Goal: Check status

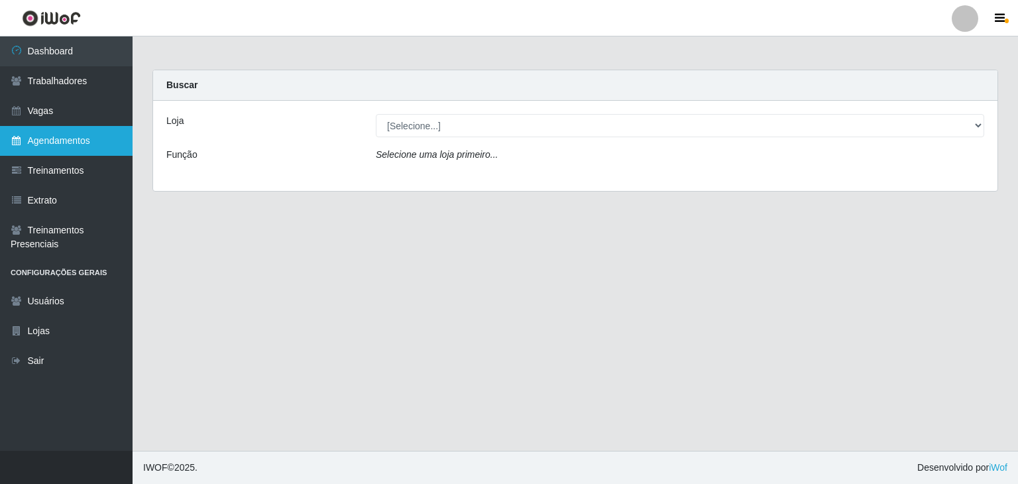
click at [68, 146] on link "Agendamentos" at bounding box center [66, 141] width 133 height 30
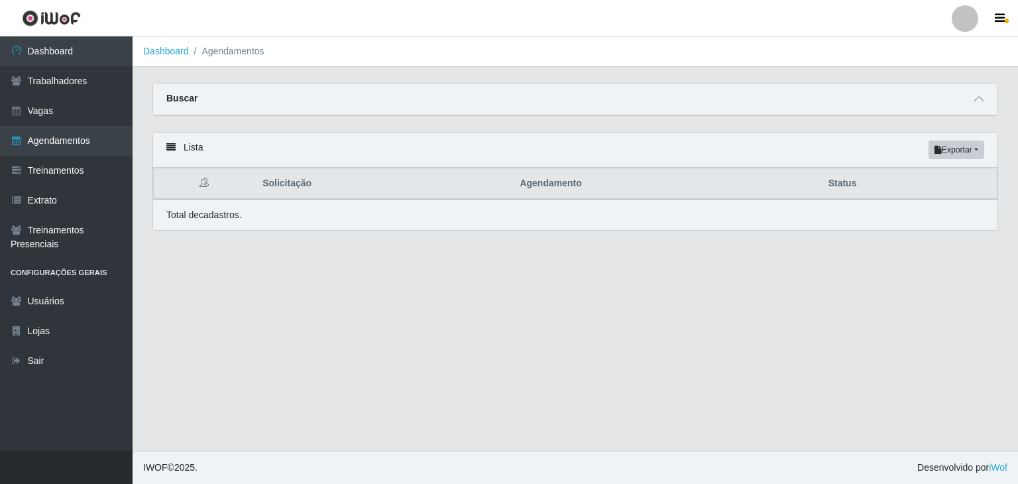
click at [958, 90] on div "Buscar" at bounding box center [575, 100] width 844 height 32
click at [975, 97] on icon at bounding box center [978, 98] width 9 height 9
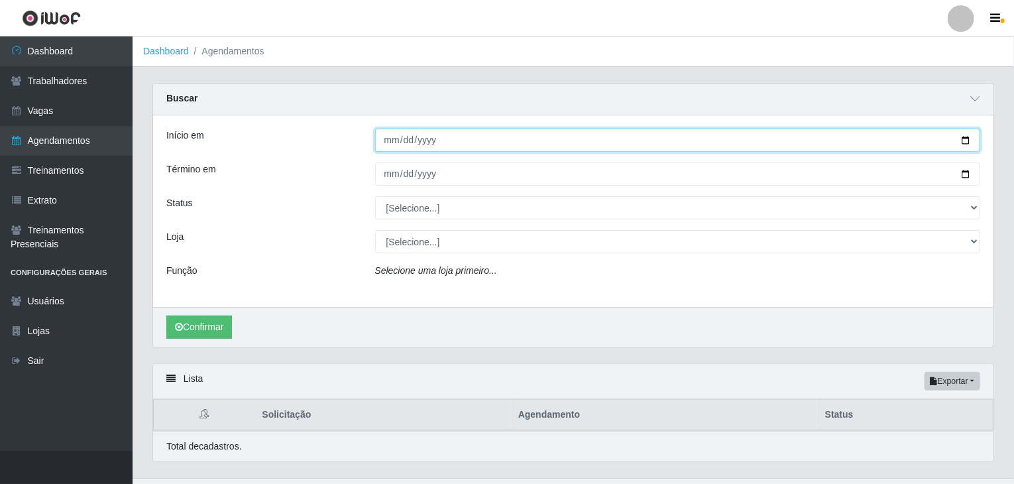
click at [390, 141] on input "Início em" at bounding box center [678, 140] width 606 height 23
type input "2025-09-18"
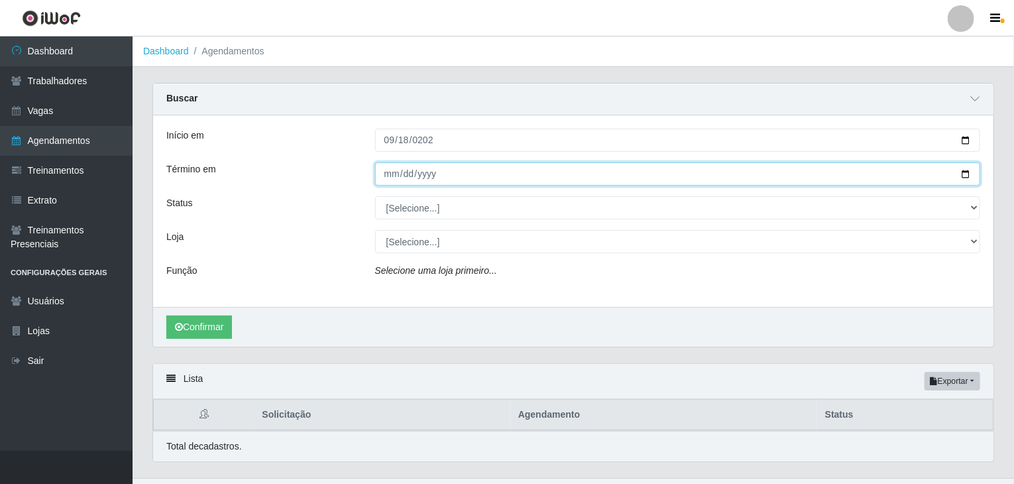
click at [393, 176] on input "Término em" at bounding box center [678, 173] width 606 height 23
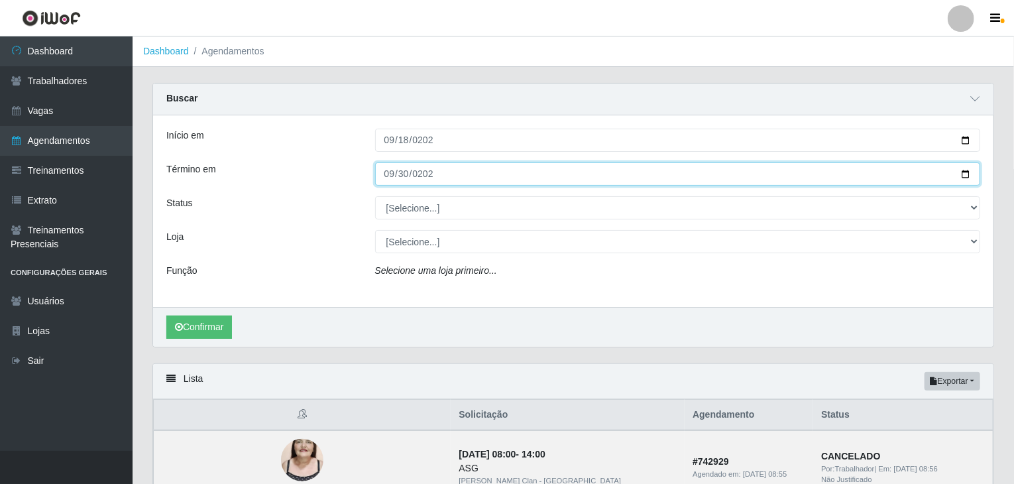
type input "2025-09-30"
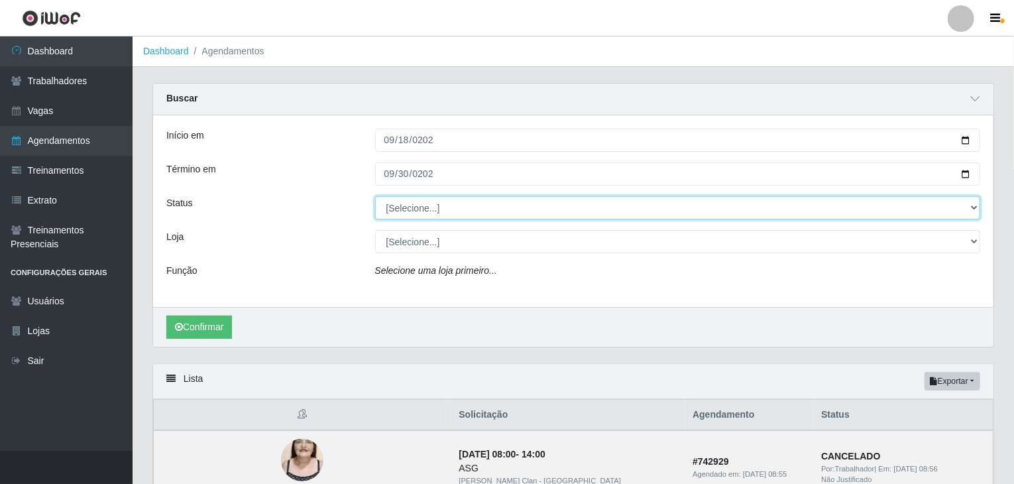
click at [420, 202] on select "[Selecione...] AGENDADO AGUARDANDO LIBERAR EM ANDAMENTO EM REVISÃO FINALIZADO C…" at bounding box center [678, 207] width 606 height 23
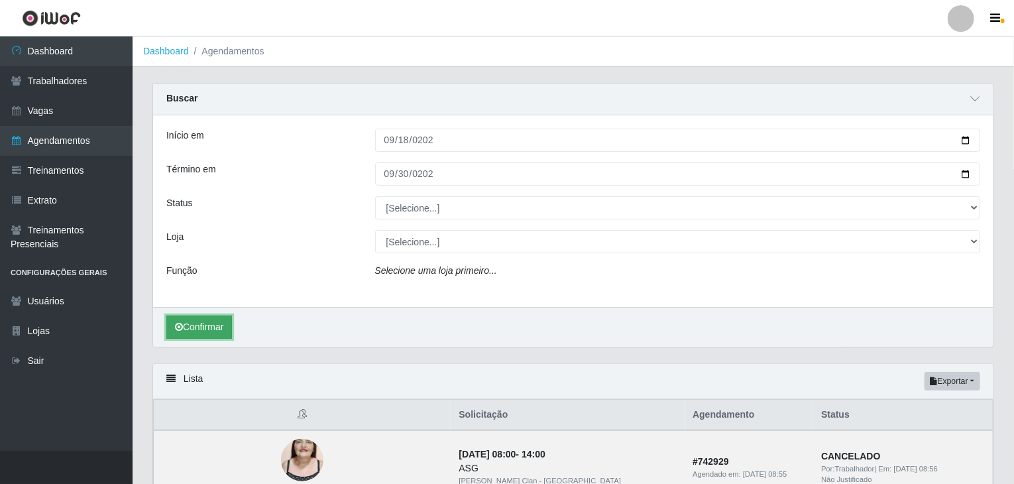
click at [206, 319] on button "Confirmar" at bounding box center [199, 326] width 66 height 23
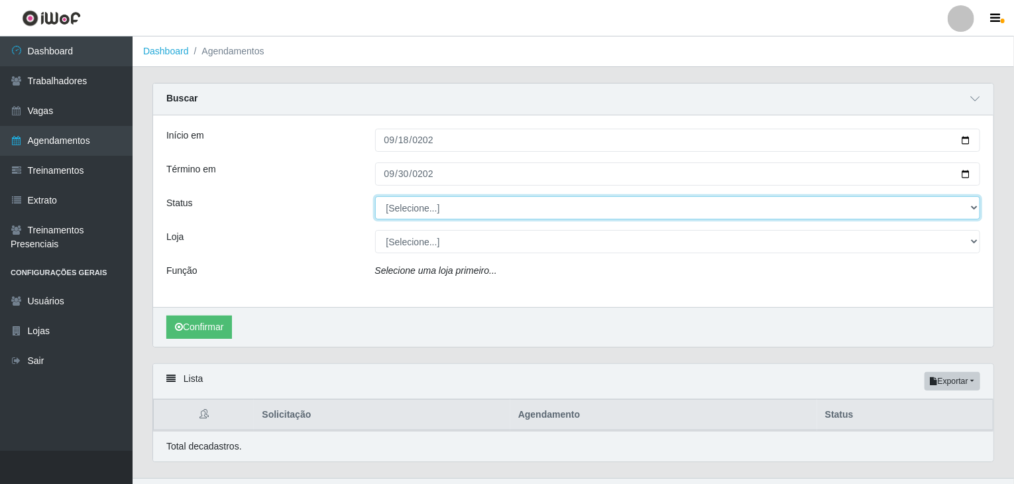
click at [427, 208] on select "[Selecione...] AGENDADO AGUARDANDO LIBERAR EM ANDAMENTO EM REVISÃO FINALIZADO C…" at bounding box center [678, 207] width 606 height 23
select select "AGENDADO"
click at [375, 196] on select "[Selecione...] AGENDADO AGUARDANDO LIBERAR EM ANDAMENTO EM REVISÃO FINALIZADO C…" at bounding box center [678, 207] width 606 height 23
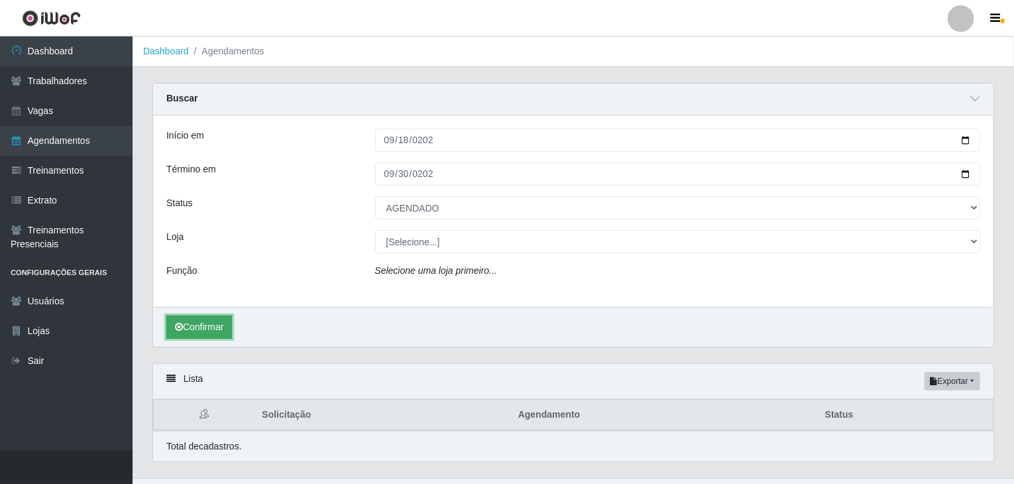
click at [222, 325] on button "Confirmar" at bounding box center [199, 326] width 66 height 23
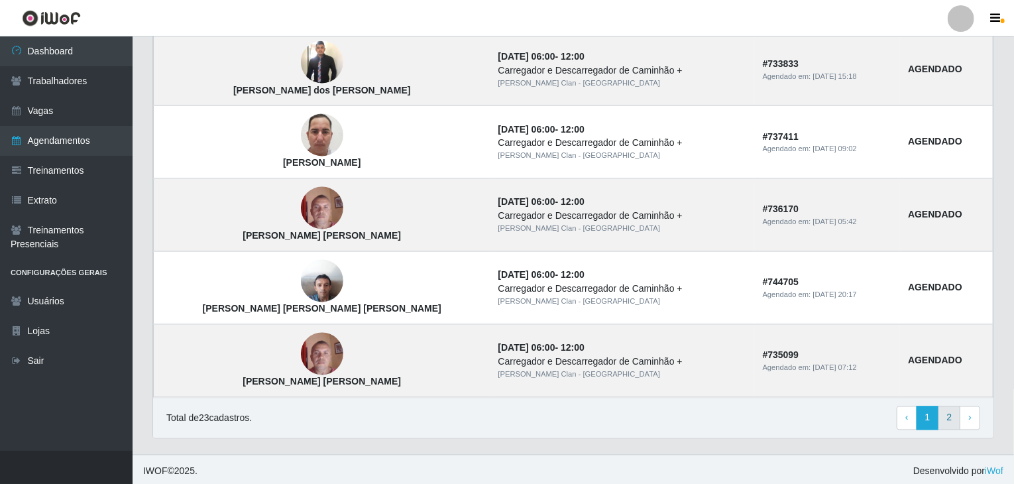
scroll to position [1101, 0]
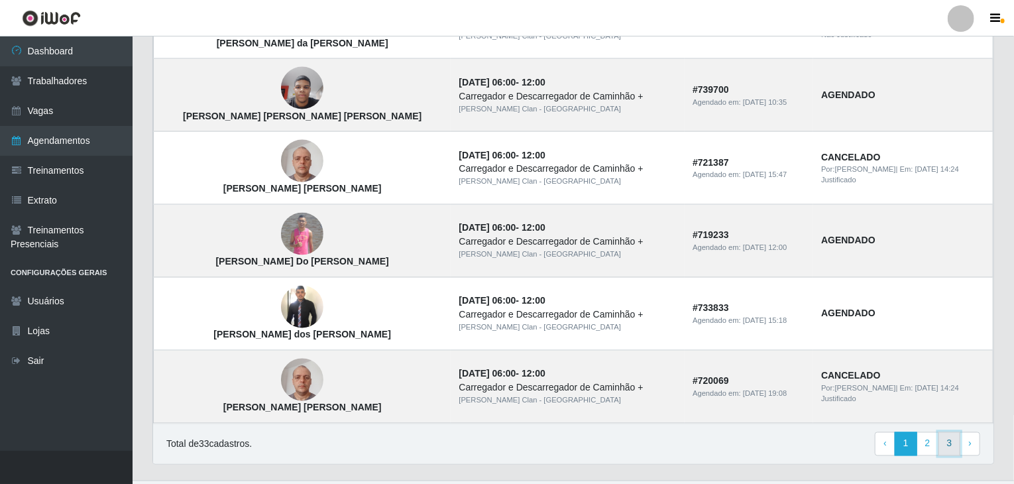
click at [941, 439] on link "3" at bounding box center [949, 444] width 23 height 24
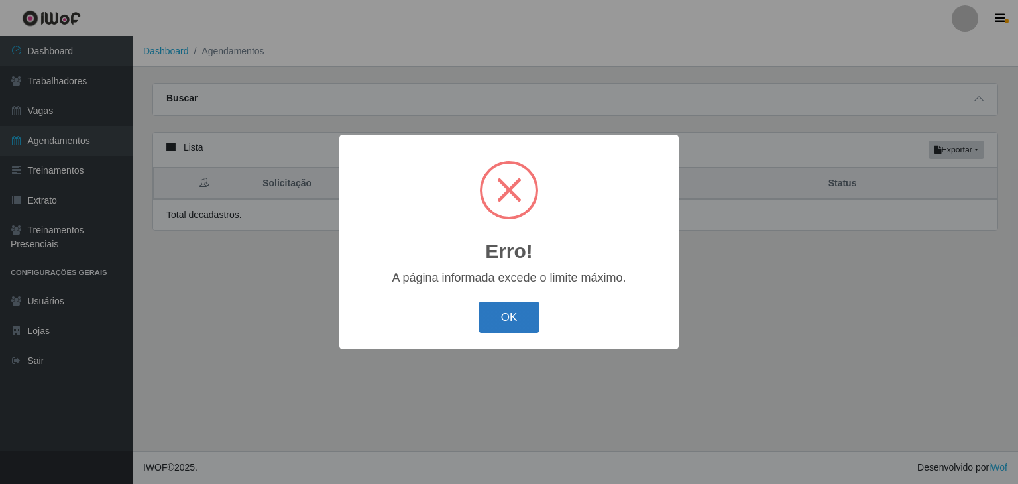
click at [534, 309] on button "OK" at bounding box center [510, 317] width 62 height 31
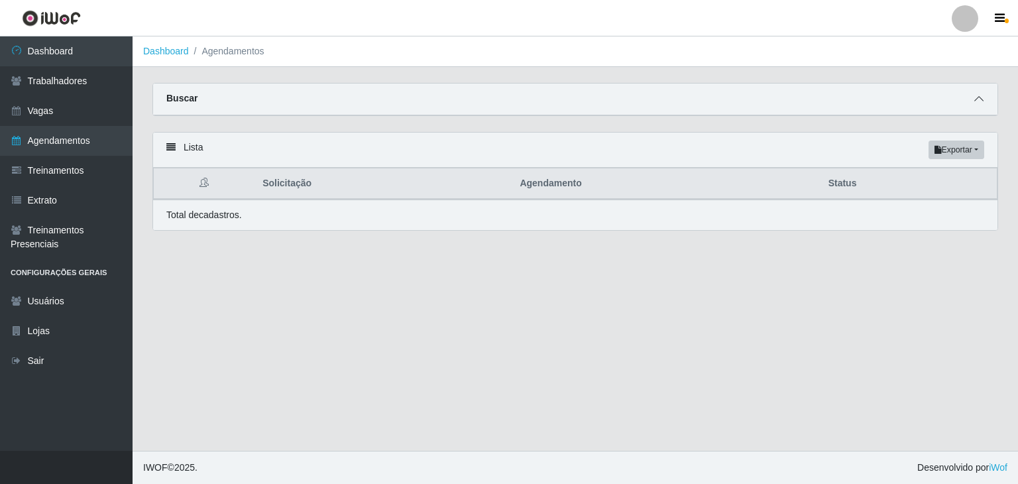
click at [978, 105] on span at bounding box center [979, 98] width 16 height 15
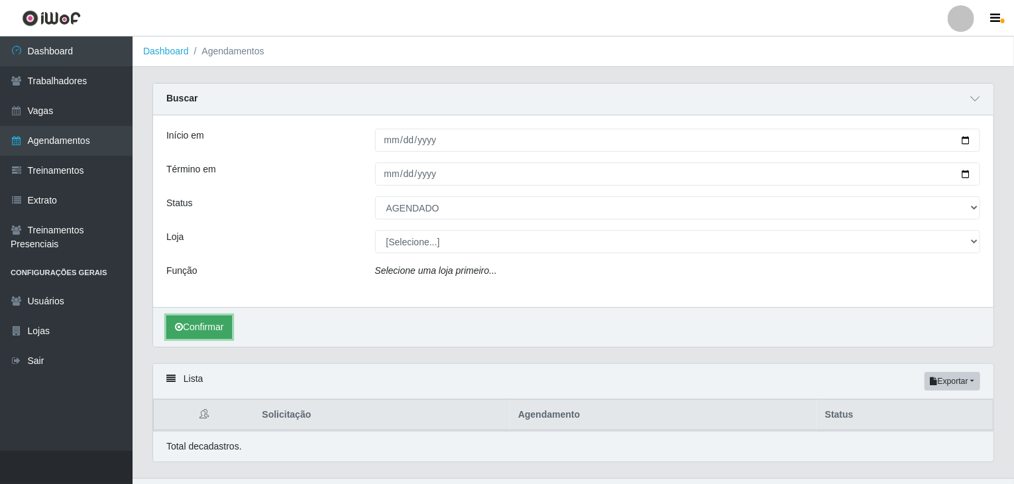
click at [223, 323] on button "Confirmar" at bounding box center [199, 326] width 66 height 23
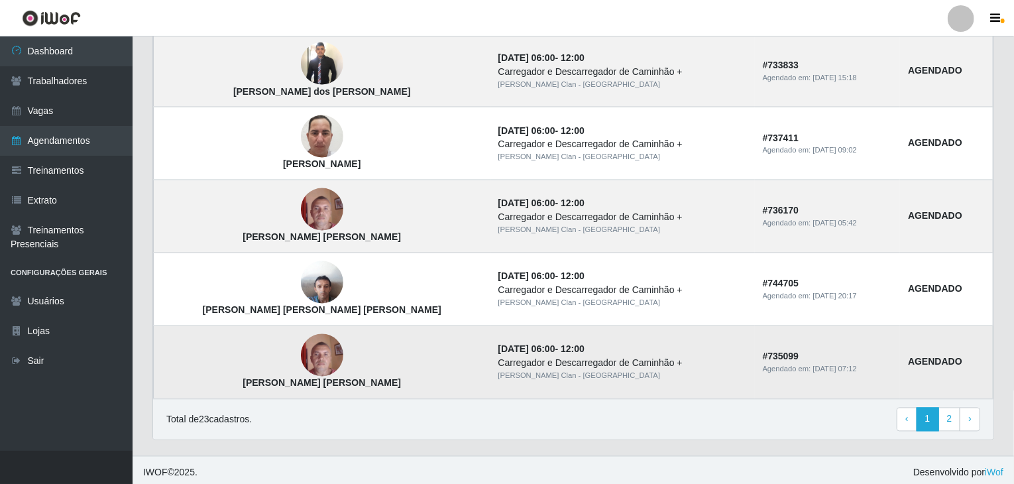
scroll to position [1127, 0]
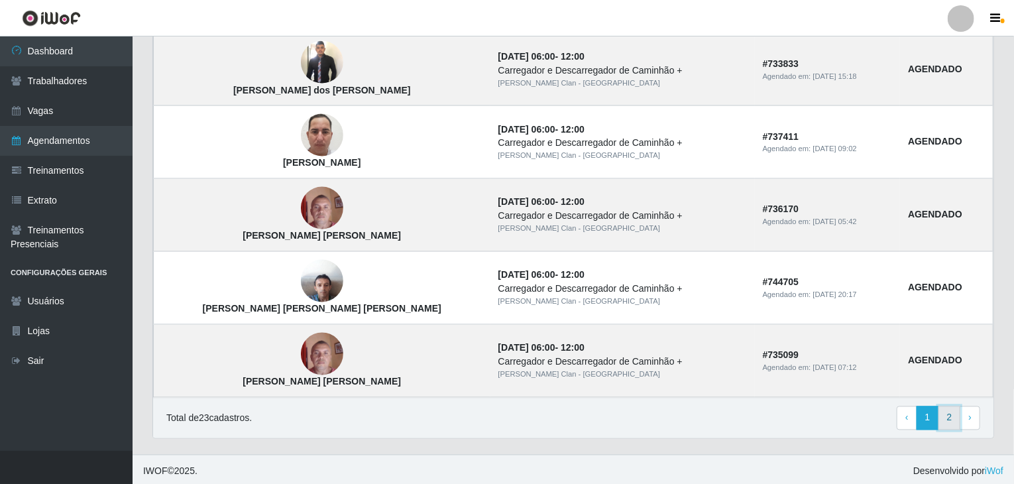
click at [952, 417] on link "2" at bounding box center [949, 418] width 23 height 24
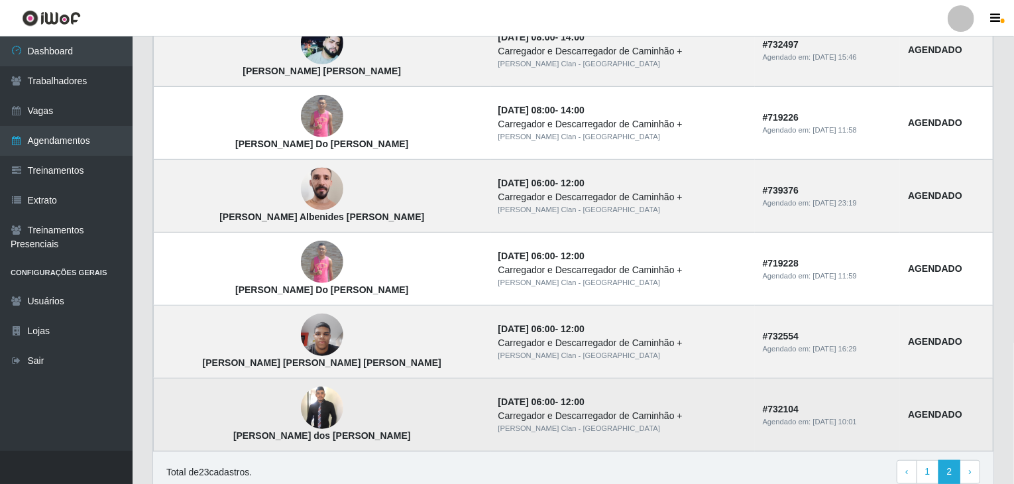
scroll to position [386, 0]
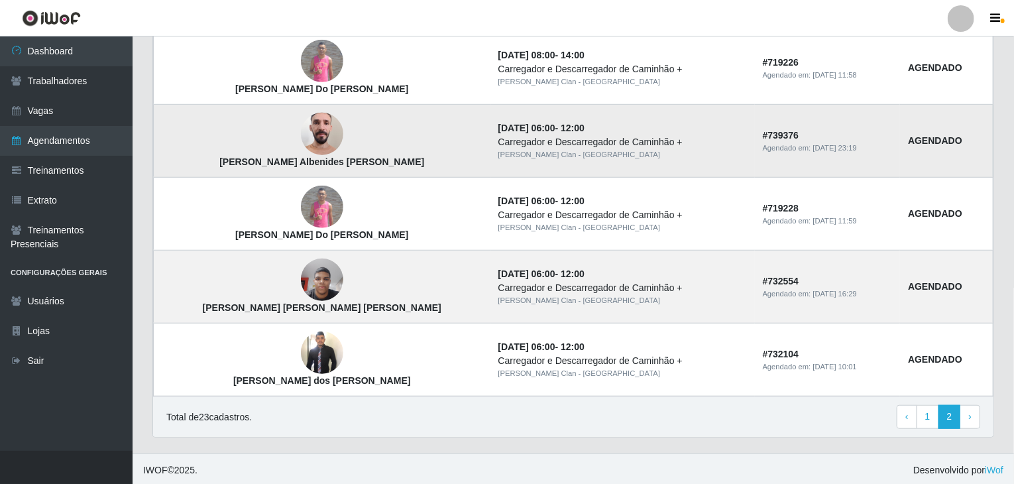
click at [301, 141] on img at bounding box center [322, 134] width 42 height 56
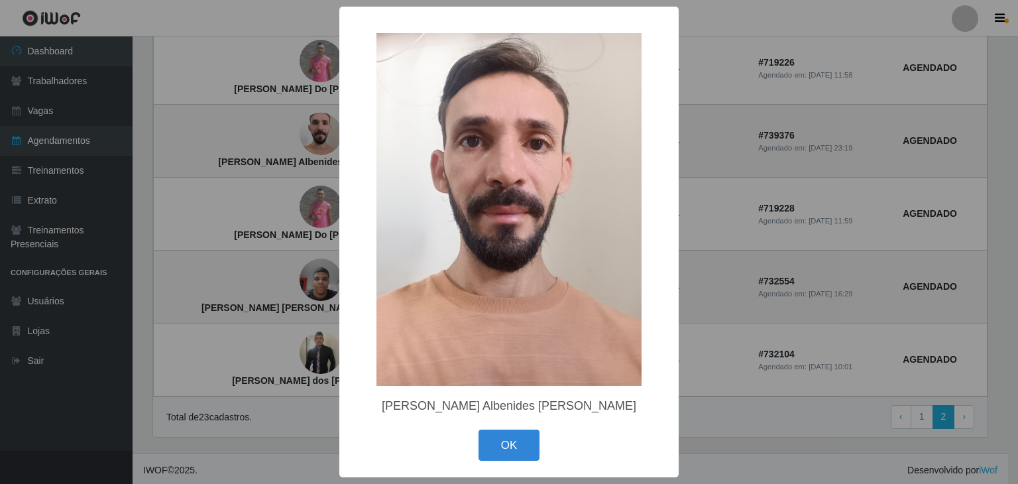
click at [272, 144] on div "× José Albenides Pereira OK Cancel" at bounding box center [509, 242] width 1018 height 484
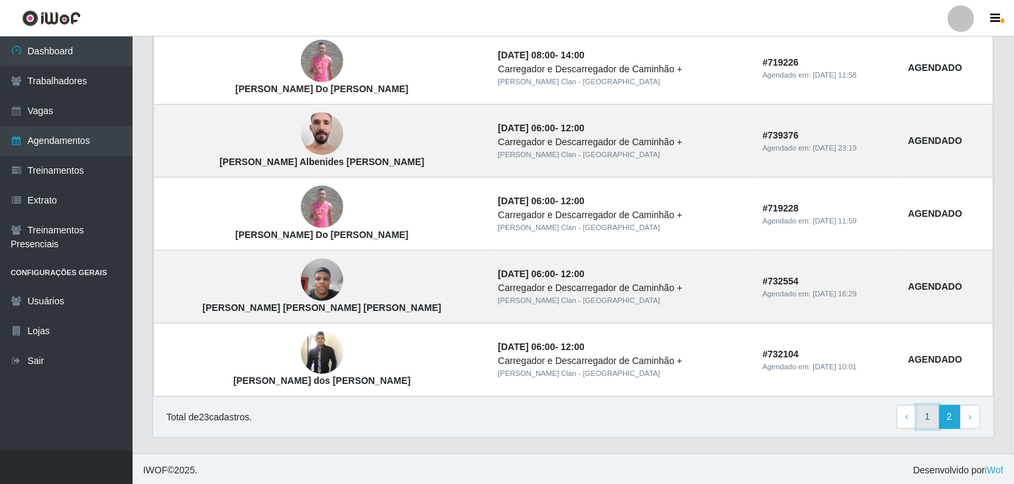
click at [933, 414] on link "1" at bounding box center [928, 417] width 23 height 24
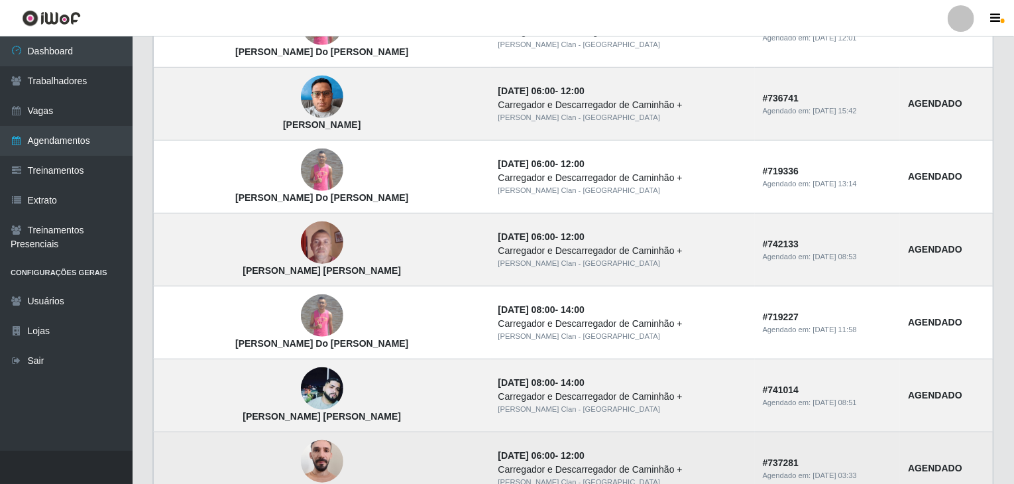
scroll to position [366, 0]
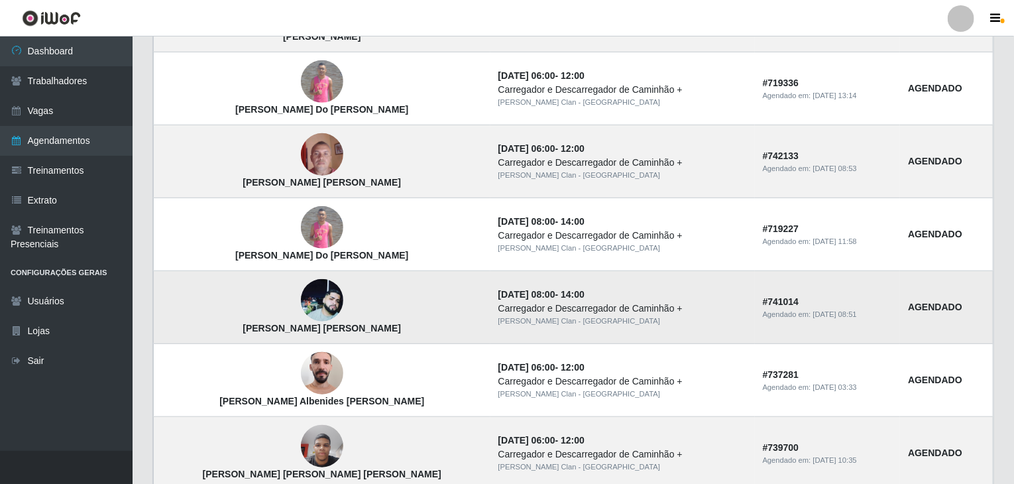
click at [243, 330] on strong "[PERSON_NAME] [PERSON_NAME]" at bounding box center [322, 328] width 158 height 11
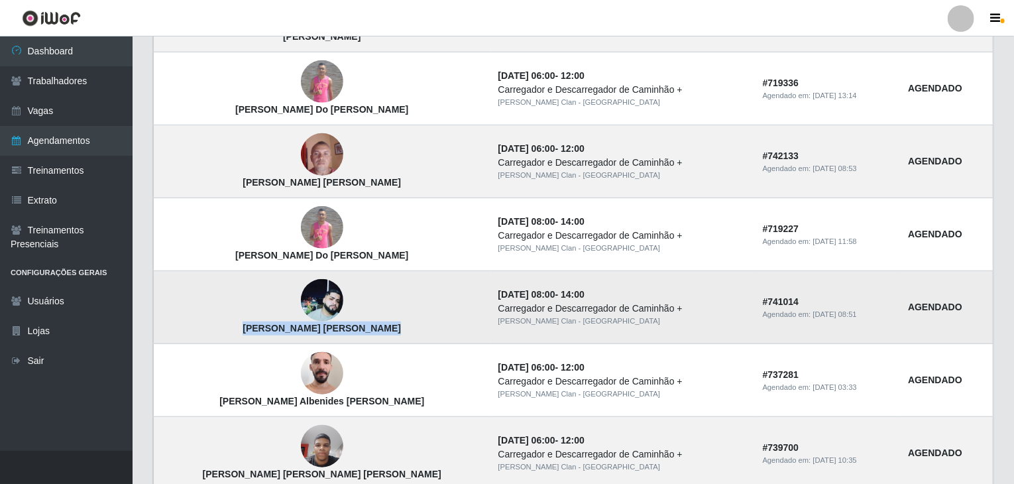
click at [243, 331] on strong "[PERSON_NAME] [PERSON_NAME]" at bounding box center [322, 328] width 158 height 11
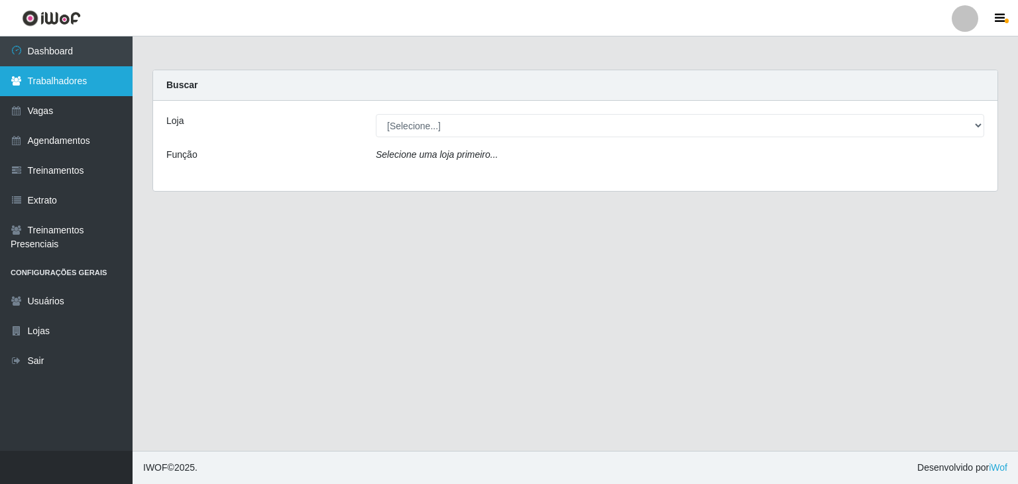
click at [67, 85] on link "Trabalhadores" at bounding box center [66, 81] width 133 height 30
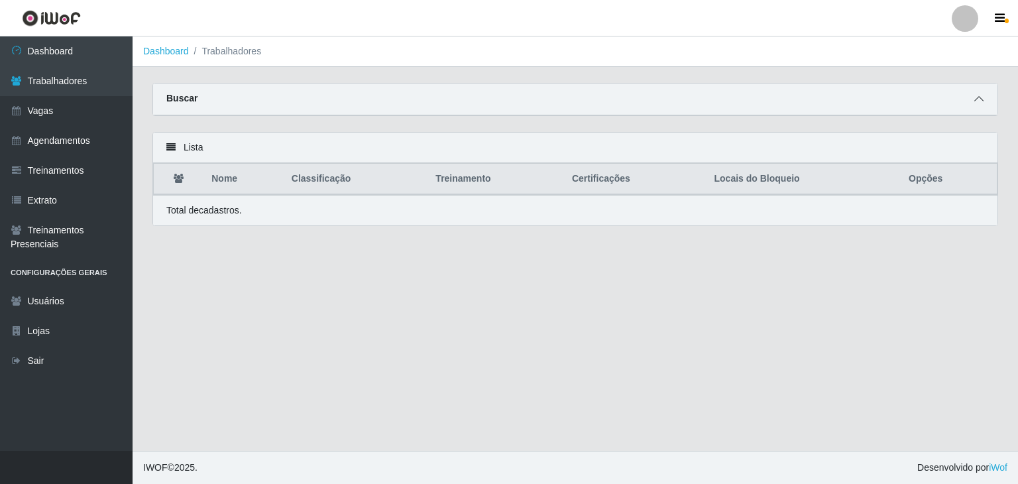
click at [981, 98] on icon at bounding box center [978, 98] width 9 height 9
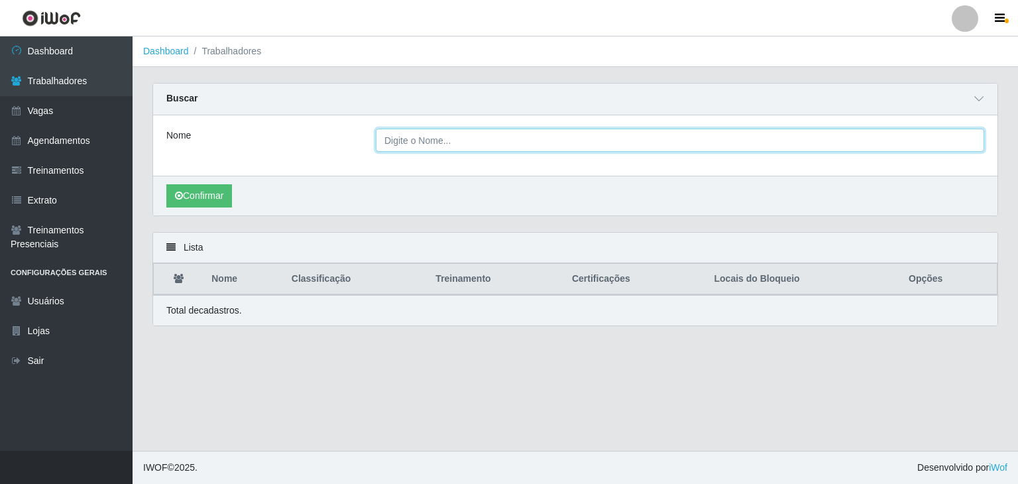
click at [437, 145] on input "Nome" at bounding box center [680, 140] width 608 height 23
type input "V"
paste input "[PERSON_NAME]"
type input "[PERSON_NAME]"
click at [166, 184] on button "Confirmar" at bounding box center [199, 195] width 66 height 23
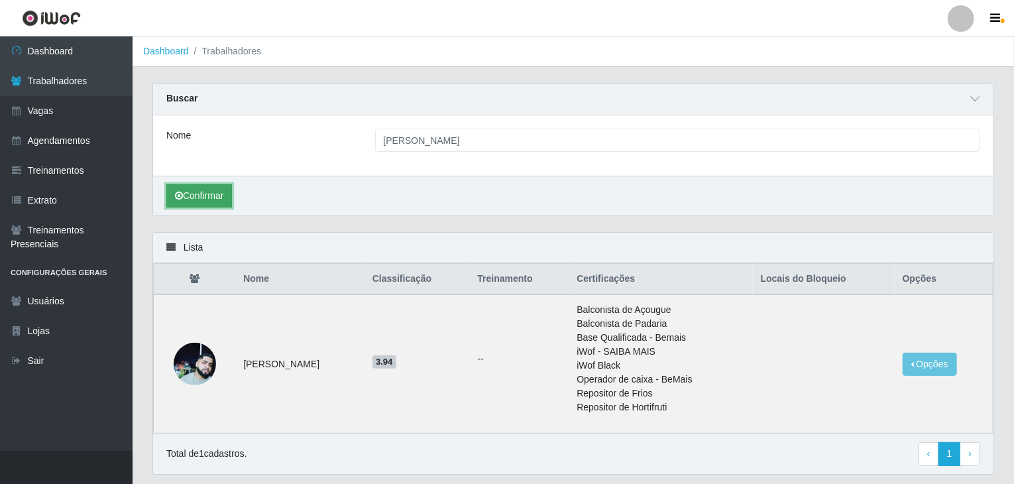
click at [207, 194] on button "Confirmar" at bounding box center [199, 195] width 66 height 23
click at [930, 359] on button "Opções" at bounding box center [930, 364] width 54 height 23
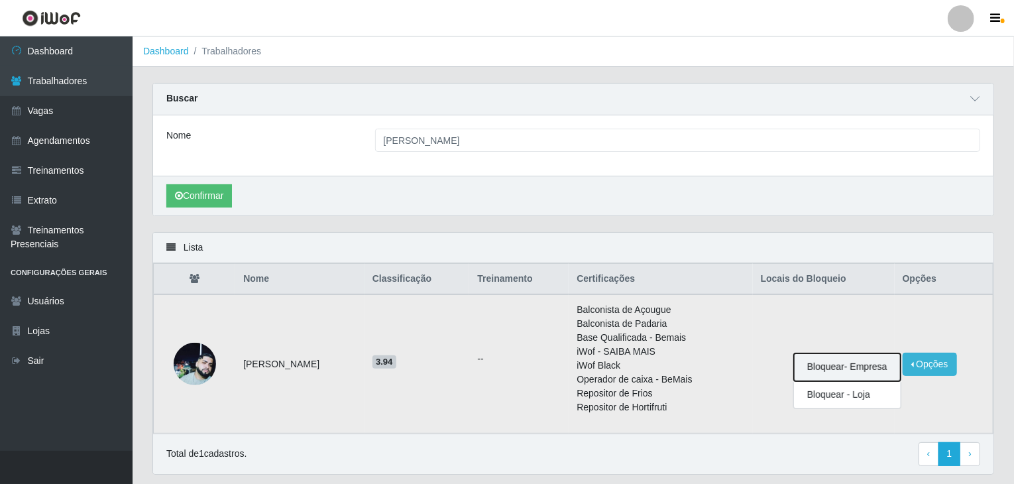
click at [851, 370] on button "Bloquear - Empresa" at bounding box center [847, 367] width 107 height 28
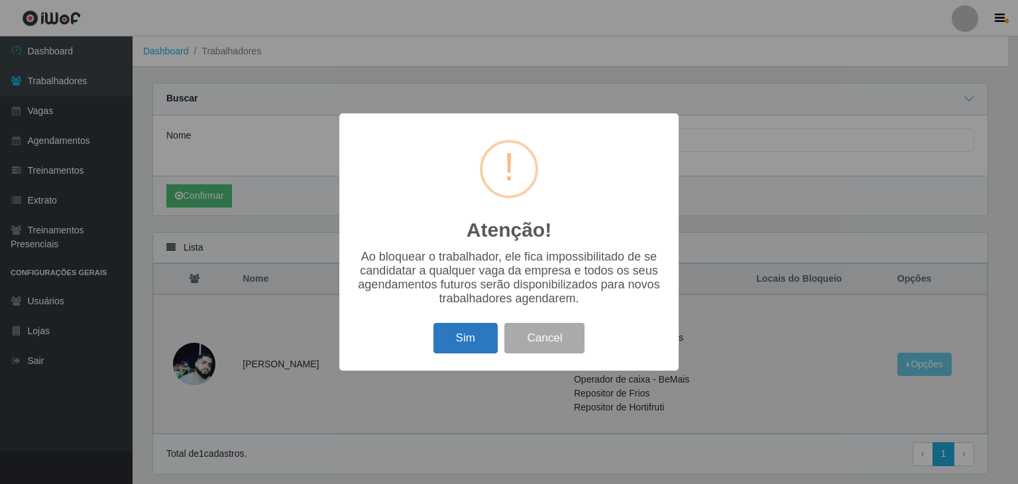
drag, startPoint x: 435, startPoint y: 343, endPoint x: 443, endPoint y: 345, distance: 8.1
click at [440, 345] on button "Sim" at bounding box center [465, 338] width 64 height 31
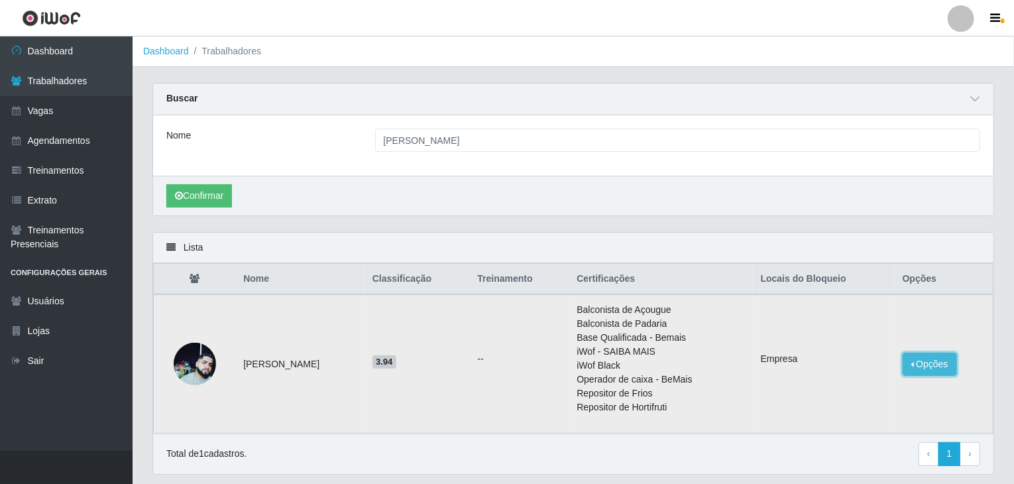
click at [925, 362] on button "Opções" at bounding box center [930, 364] width 54 height 23
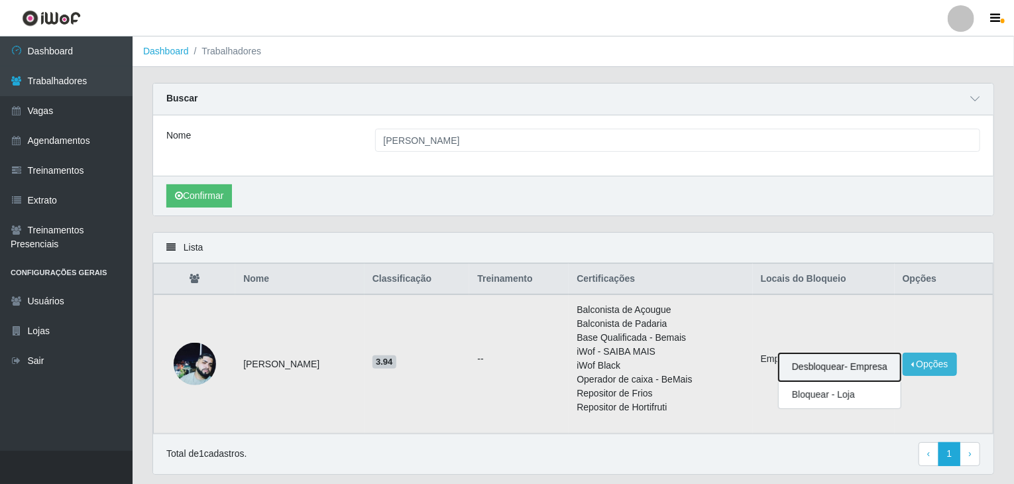
click at [852, 368] on button "Desbloquear - Empresa" at bounding box center [840, 367] width 122 height 28
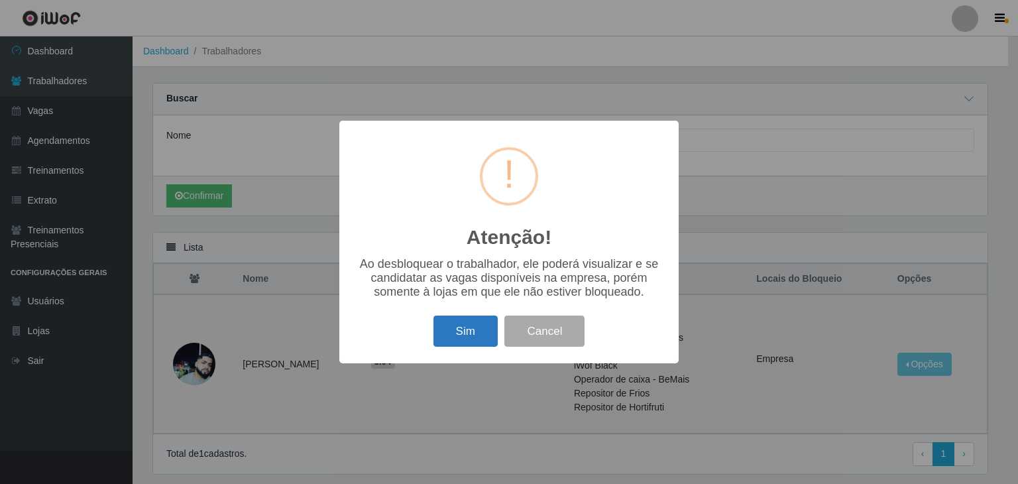
click at [452, 331] on button "Sim" at bounding box center [465, 330] width 64 height 31
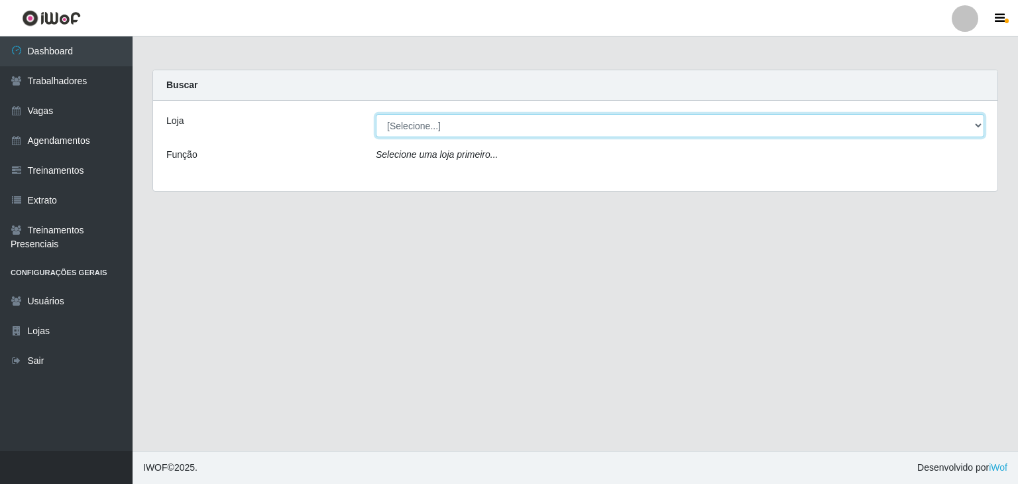
click at [396, 131] on select "[Selecione...] Leite Clan - [GEOGRAPHIC_DATA]" at bounding box center [680, 125] width 608 height 23
select select "452"
click at [376, 114] on select "[Selecione...] Leite Clan - [GEOGRAPHIC_DATA]" at bounding box center [680, 125] width 608 height 23
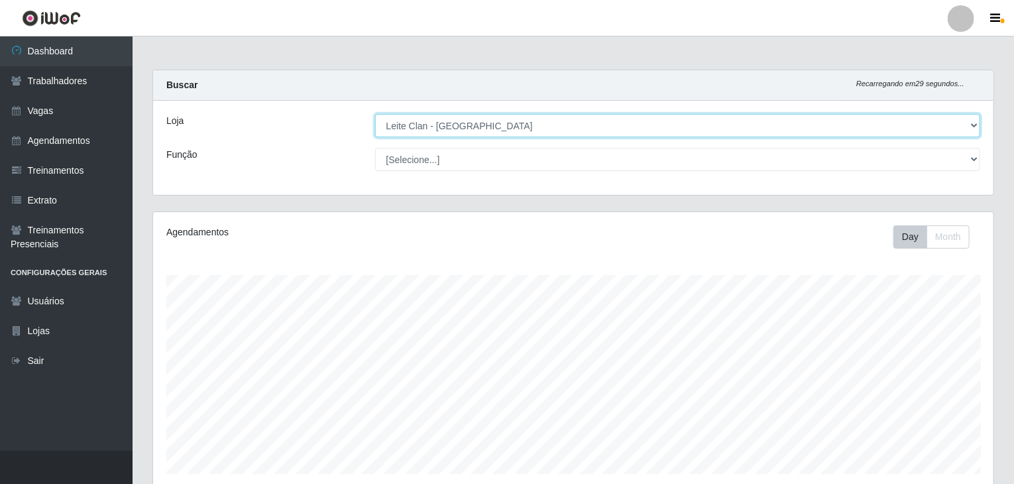
scroll to position [275, 840]
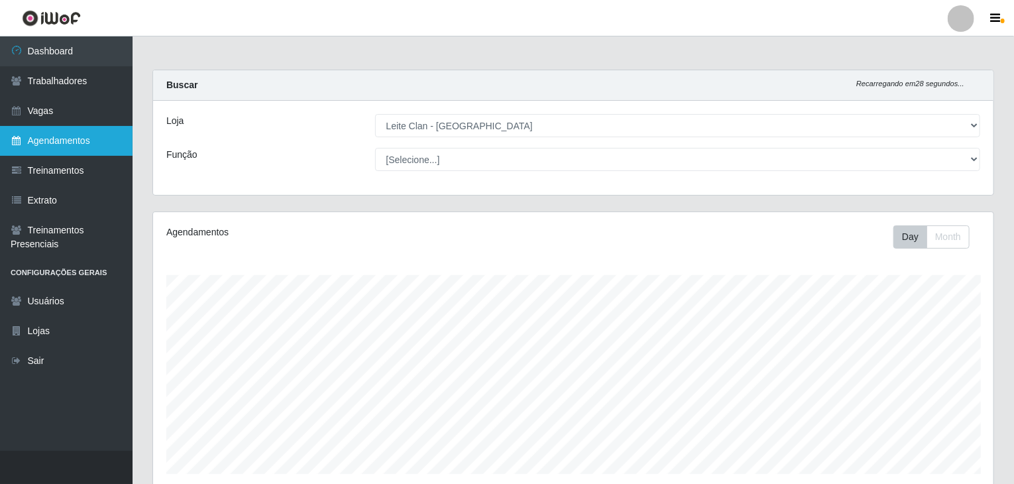
click at [86, 136] on link "Agendamentos" at bounding box center [66, 141] width 133 height 30
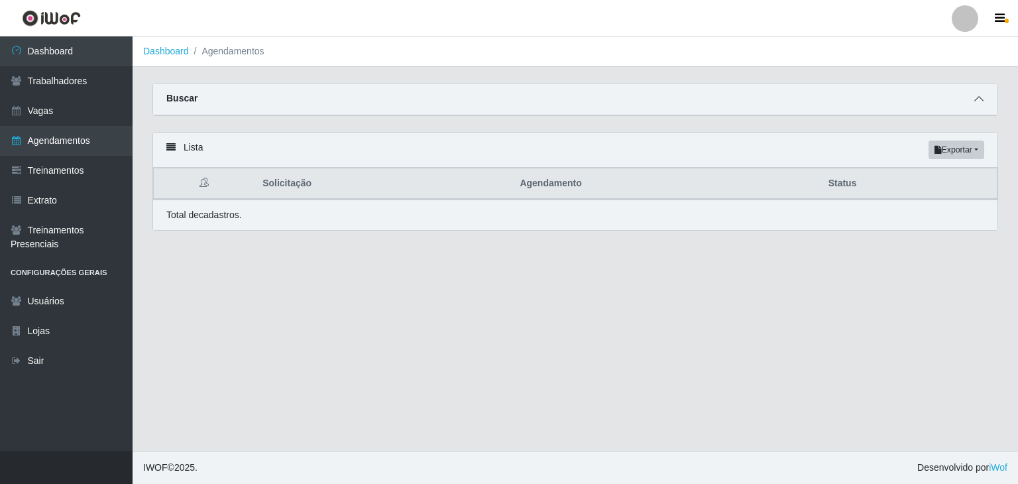
drag, startPoint x: 991, startPoint y: 90, endPoint x: 982, endPoint y: 101, distance: 15.0
click at [990, 95] on div "Buscar" at bounding box center [575, 100] width 844 height 32
click at [979, 102] on icon at bounding box center [978, 98] width 9 height 9
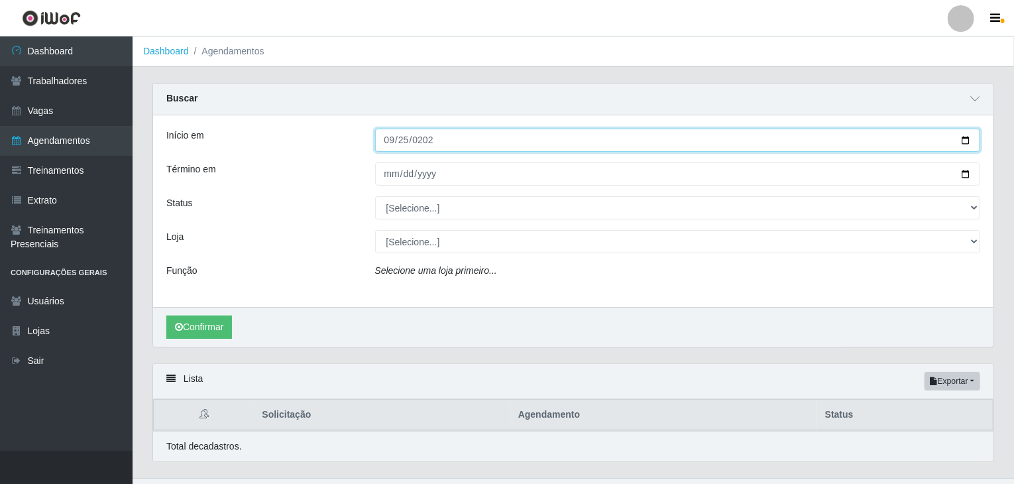
type input "2025-09-25"
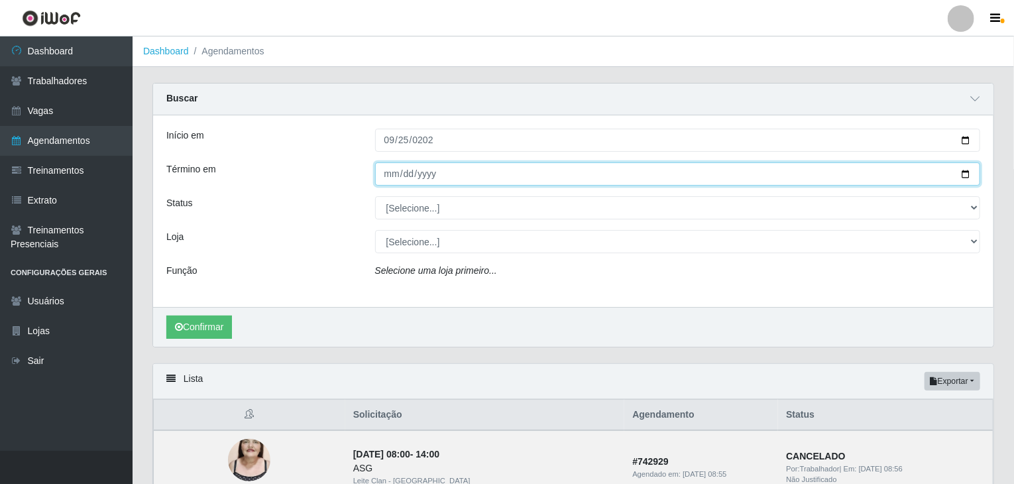
click at [393, 167] on input "Término em" at bounding box center [678, 173] width 606 height 23
type input "2025-09-25"
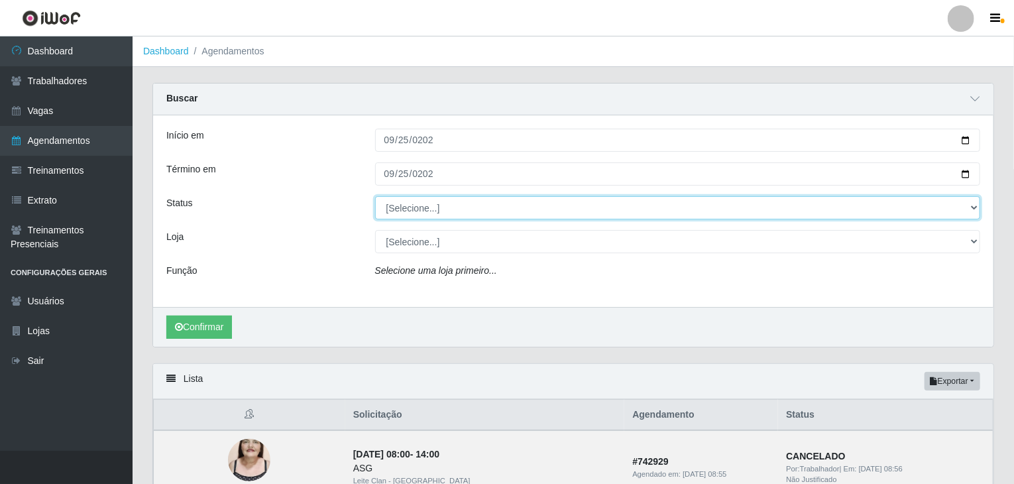
click at [398, 198] on select "[Selecione...] AGENDADO AGUARDANDO LIBERAR EM ANDAMENTO EM REVISÃO FINALIZADO C…" at bounding box center [678, 207] width 606 height 23
select select "AGENDADO"
click at [375, 196] on select "[Selecione...] AGENDADO AGUARDANDO LIBERAR EM ANDAMENTO EM REVISÃO FINALIZADO C…" at bounding box center [678, 207] width 606 height 23
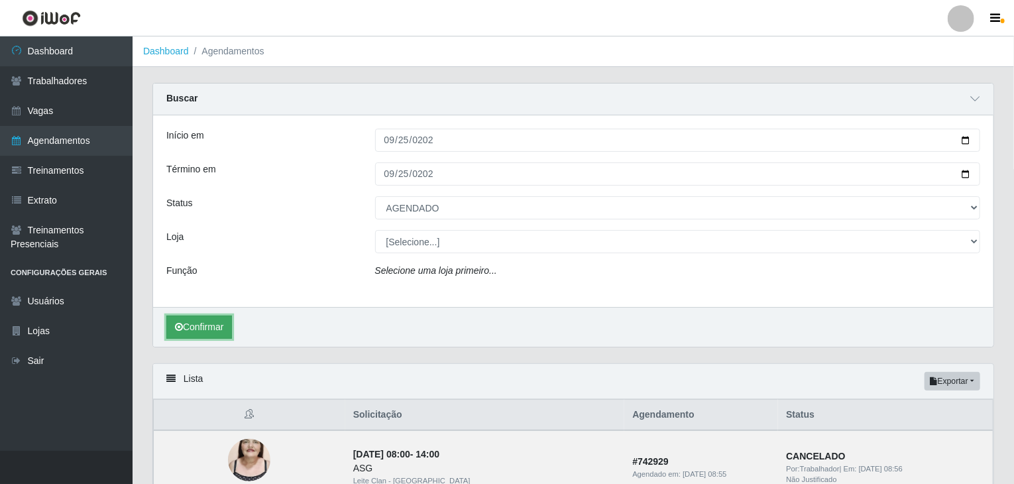
click at [207, 319] on button "Confirmar" at bounding box center [199, 326] width 66 height 23
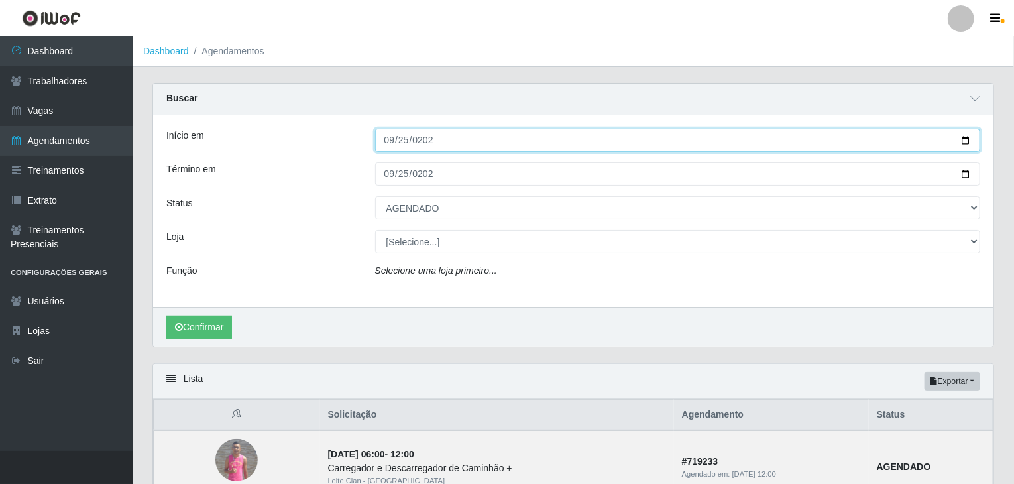
click at [382, 148] on input "2025-09-25" at bounding box center [678, 140] width 606 height 23
type input "2025-09-20"
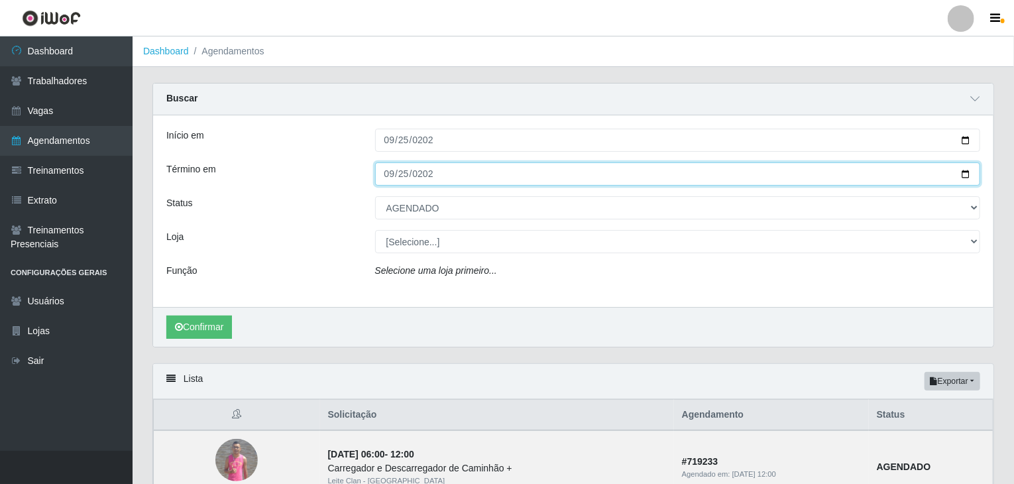
click at [384, 172] on input "2025-09-25" at bounding box center [678, 173] width 606 height 23
type input "2025-09-20"
drag, startPoint x: 384, startPoint y: 172, endPoint x: 416, endPoint y: 231, distance: 67.0
click at [406, 212] on div "Início em 2025-09-20 Término em 2025-09-20 Status [Selecione...] AGENDADO AGUAR…" at bounding box center [573, 211] width 840 height 192
click at [166, 315] on button "Confirmar" at bounding box center [199, 326] width 66 height 23
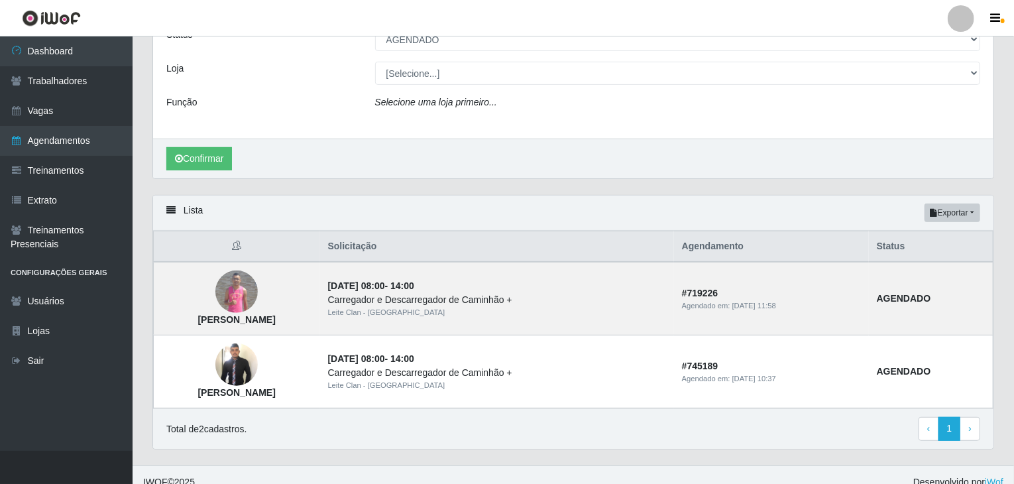
scroll to position [180, 0]
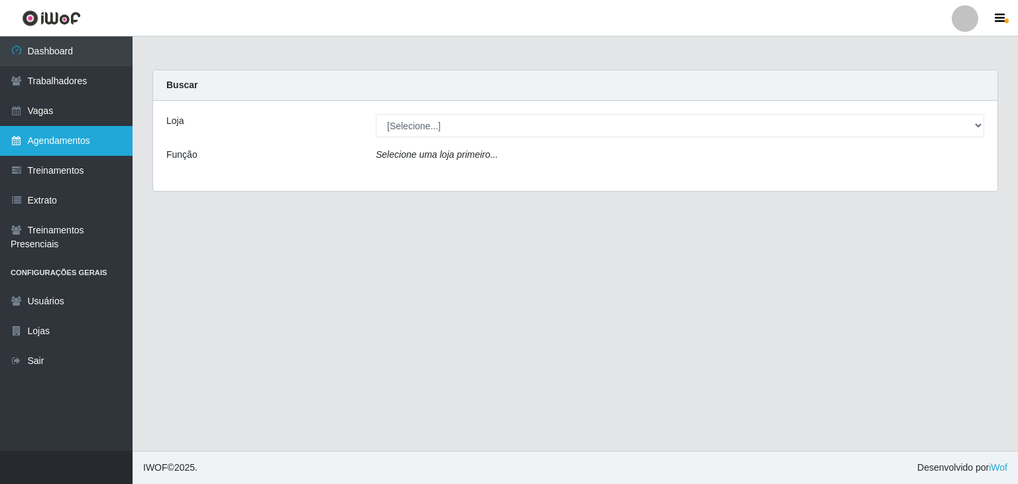
click at [80, 136] on link "Agendamentos" at bounding box center [66, 141] width 133 height 30
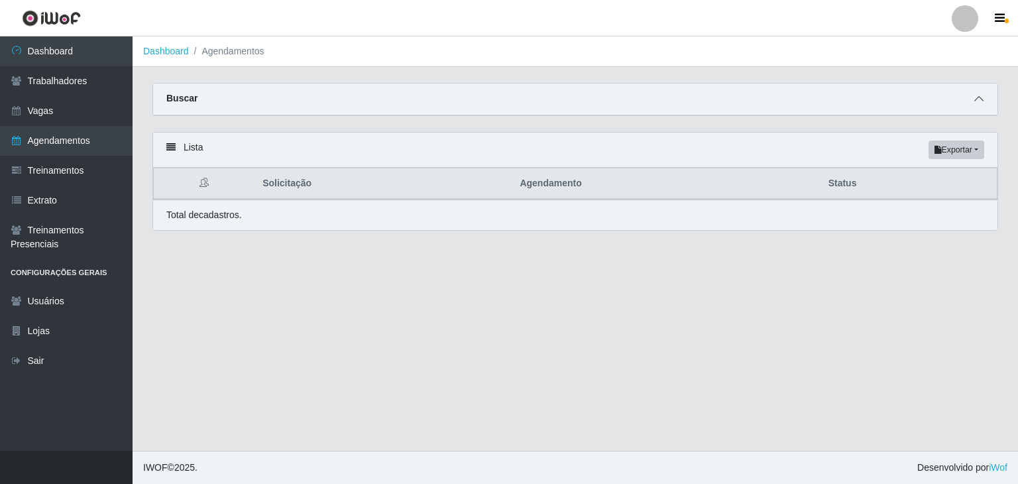
click at [974, 104] on span at bounding box center [979, 98] width 16 height 15
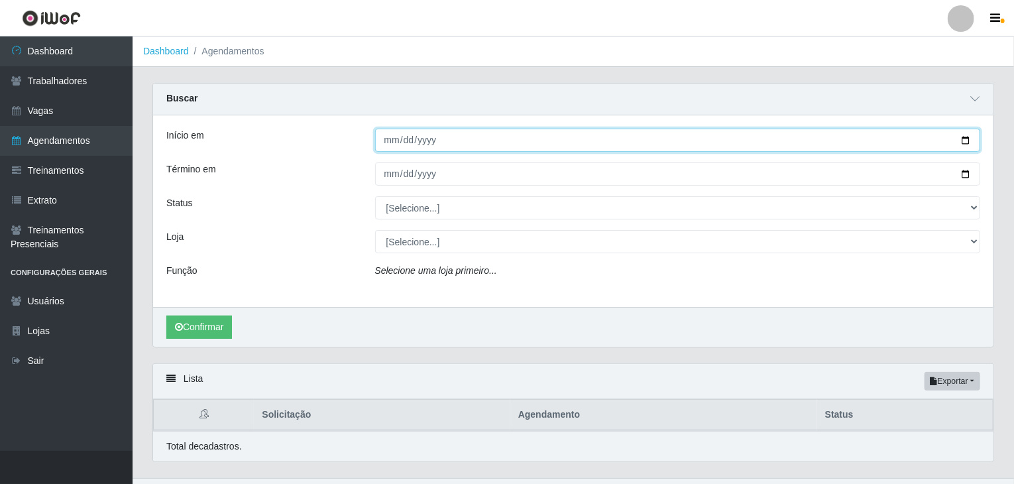
click at [392, 141] on input "Início em" at bounding box center [678, 140] width 606 height 23
type input "[DATE]"
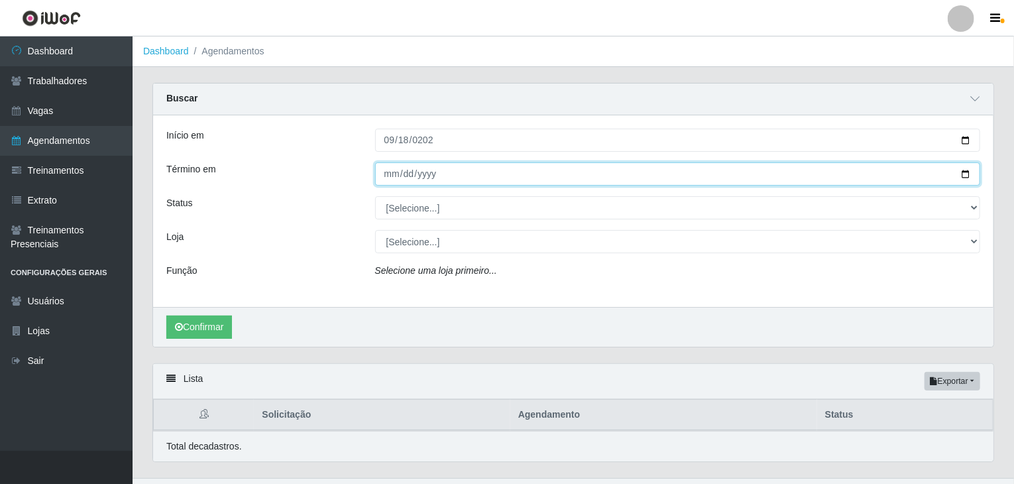
click at [391, 172] on input "Término em" at bounding box center [678, 173] width 606 height 23
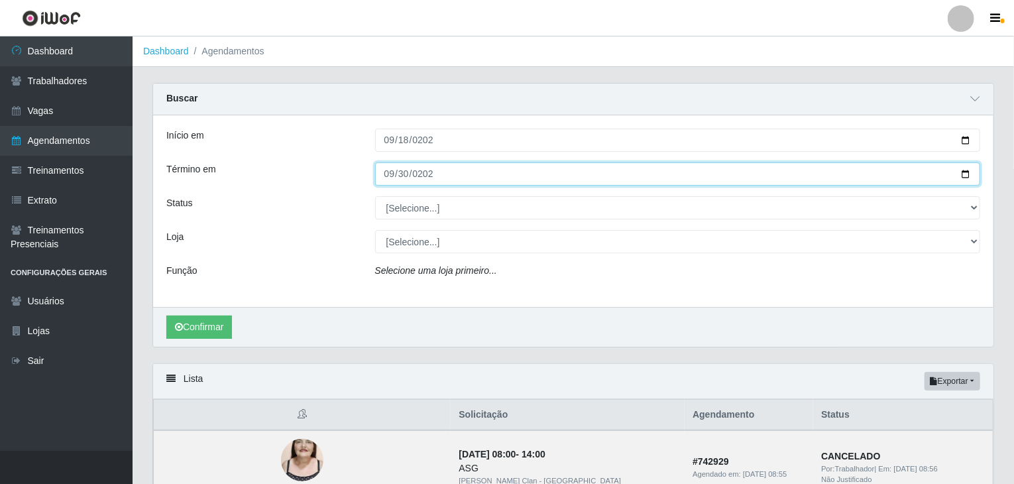
type input "[DATE]"
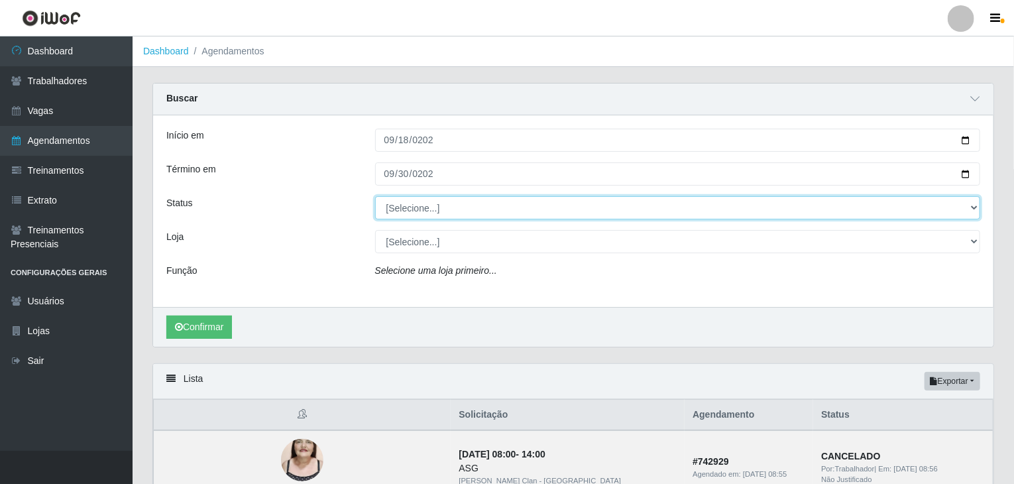
click at [404, 210] on select "[Selecione...] AGENDADO AGUARDANDO LIBERAR EM ANDAMENTO EM REVISÃO FINALIZADO C…" at bounding box center [678, 207] width 606 height 23
select select "AGENDADO"
click at [375, 196] on select "[Selecione...] AGENDADO AGUARDANDO LIBERAR EM ANDAMENTO EM REVISÃO FINALIZADO C…" at bounding box center [678, 207] width 606 height 23
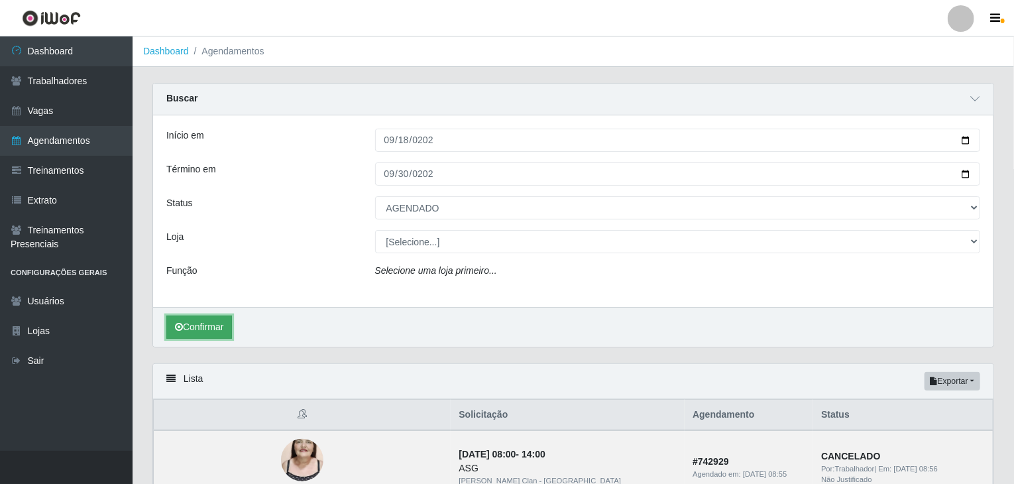
click at [218, 325] on button "Confirmar" at bounding box center [199, 326] width 66 height 23
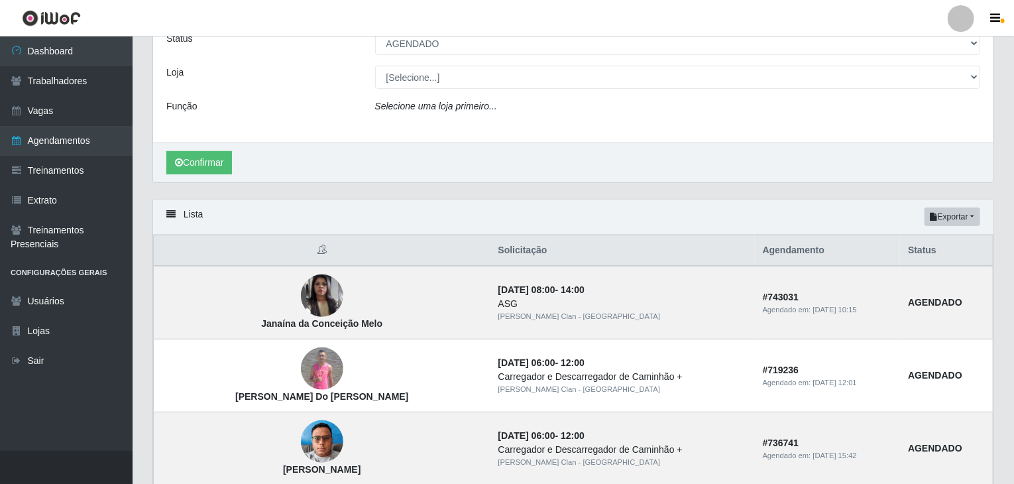
scroll to position [133, 0]
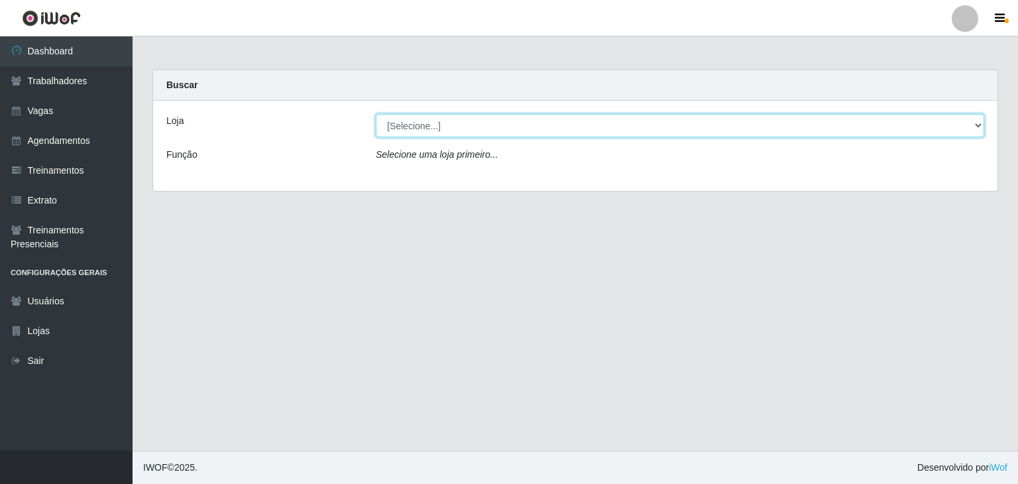
click at [422, 128] on select "[Selecione...] Leite Clan - [GEOGRAPHIC_DATA]" at bounding box center [680, 125] width 608 height 23
select select "452"
click at [376, 114] on select "[Selecione...] Leite Clan - [GEOGRAPHIC_DATA]" at bounding box center [680, 125] width 608 height 23
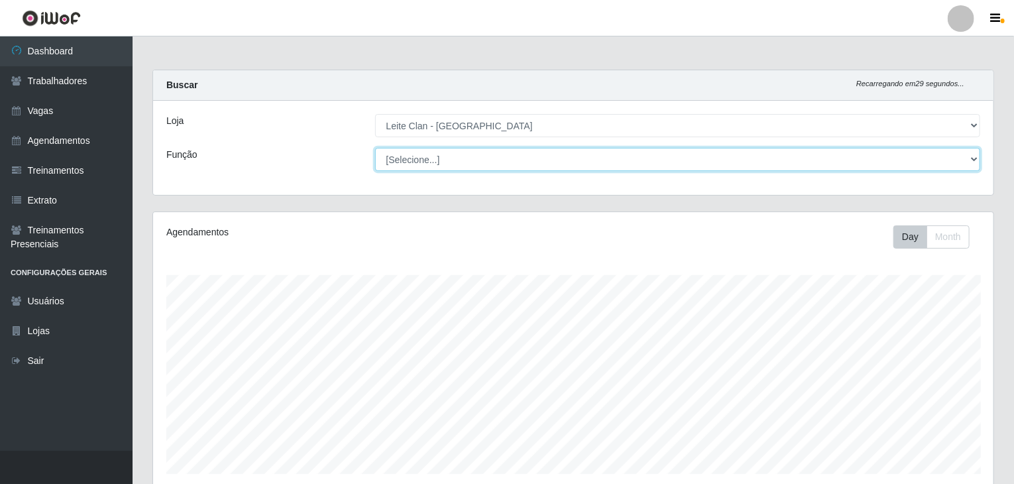
scroll to position [275, 840]
click at [427, 154] on select "[Selecione...] ASG ASG + Carregador e Descarregador de Caminhão Carregador e De…" at bounding box center [678, 159] width 606 height 23
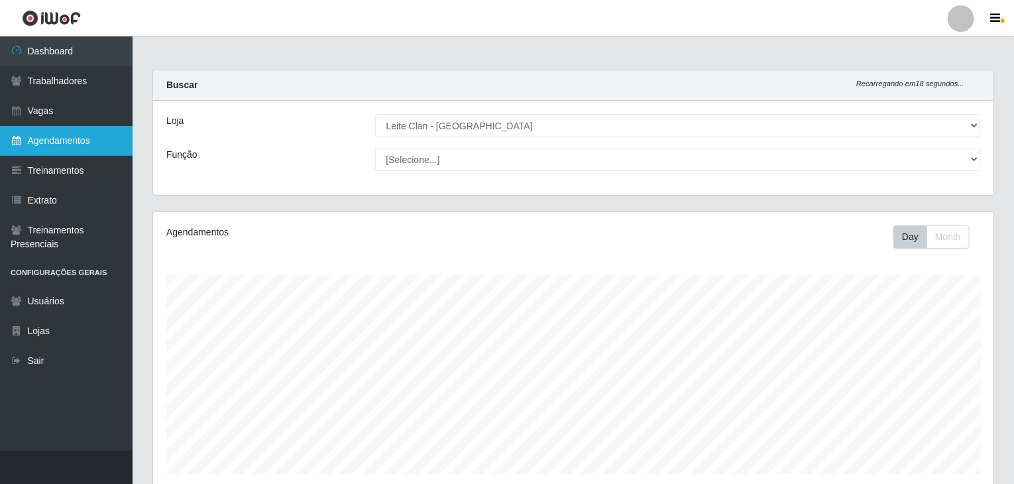
click at [48, 136] on link "Agendamentos" at bounding box center [66, 141] width 133 height 30
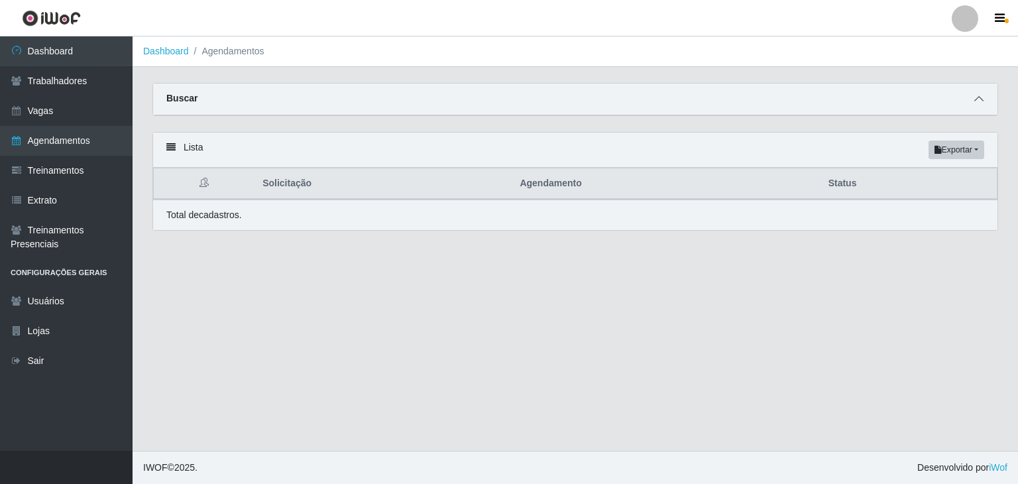
click at [984, 93] on span at bounding box center [979, 98] width 16 height 15
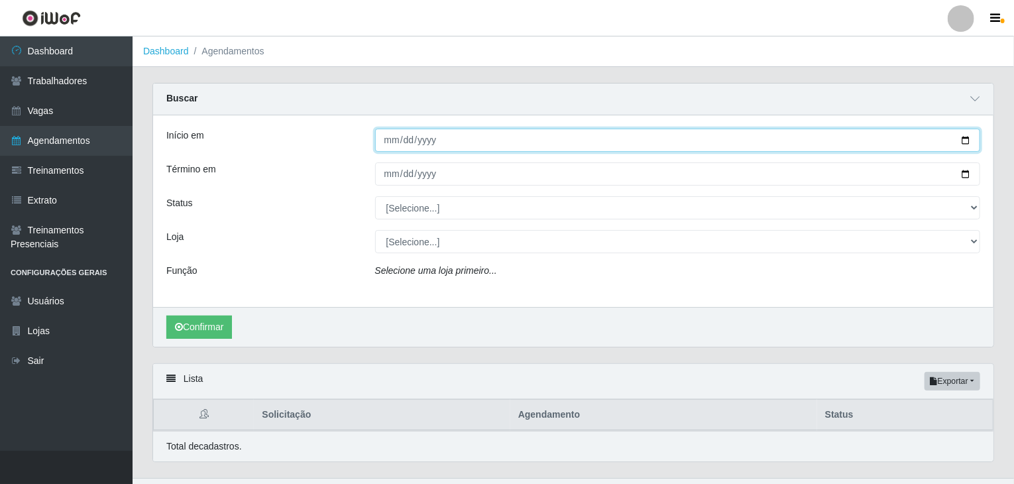
click at [392, 141] on input "Início em" at bounding box center [678, 140] width 606 height 23
type input "[DATE]"
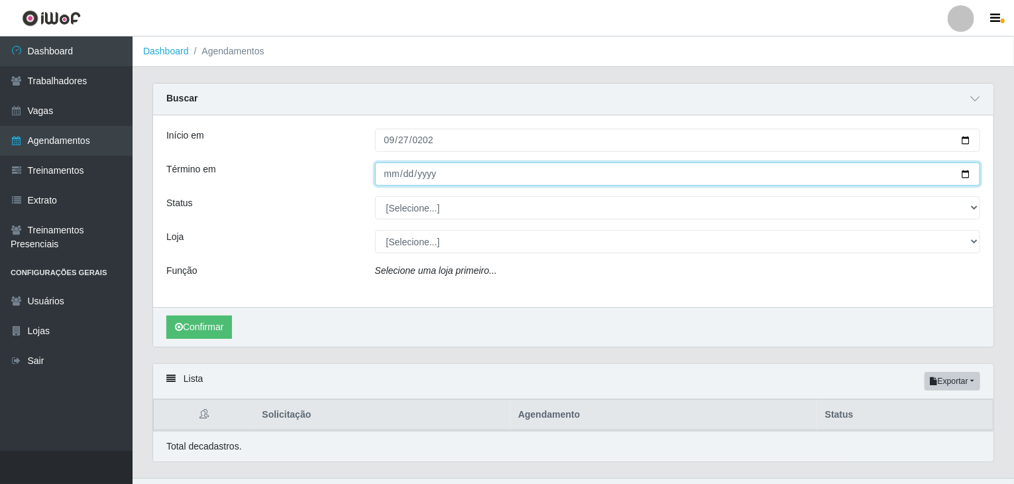
click at [387, 182] on input "Término em" at bounding box center [678, 173] width 606 height 23
type input "[DATE]"
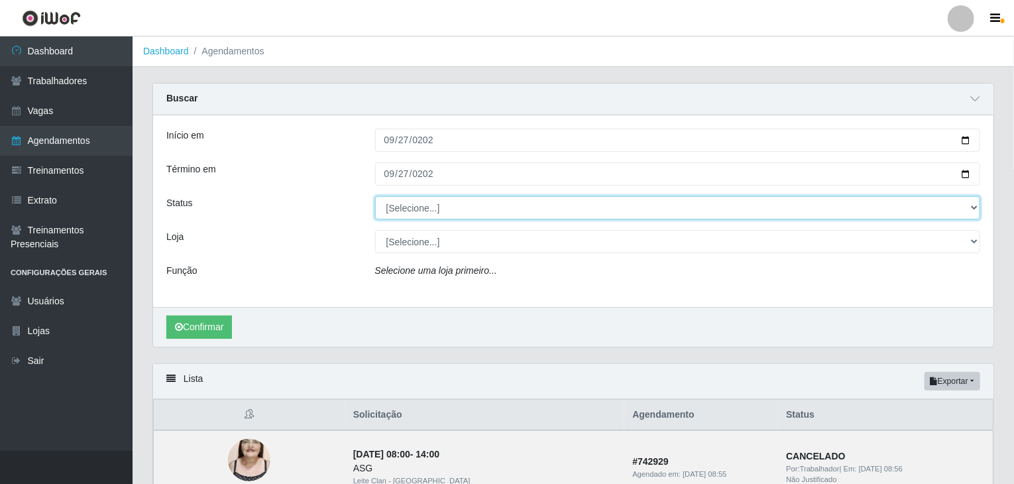
drag, startPoint x: 422, startPoint y: 207, endPoint x: 411, endPoint y: 218, distance: 15.5
click at [422, 207] on select "[Selecione...] AGENDADO AGUARDANDO LIBERAR EM ANDAMENTO EM REVISÃO FINALIZADO C…" at bounding box center [678, 207] width 606 height 23
select select "AGENDADO"
click at [375, 196] on select "[Selecione...] AGENDADO AGUARDANDO LIBERAR EM ANDAMENTO EM REVISÃO FINALIZADO C…" at bounding box center [678, 207] width 606 height 23
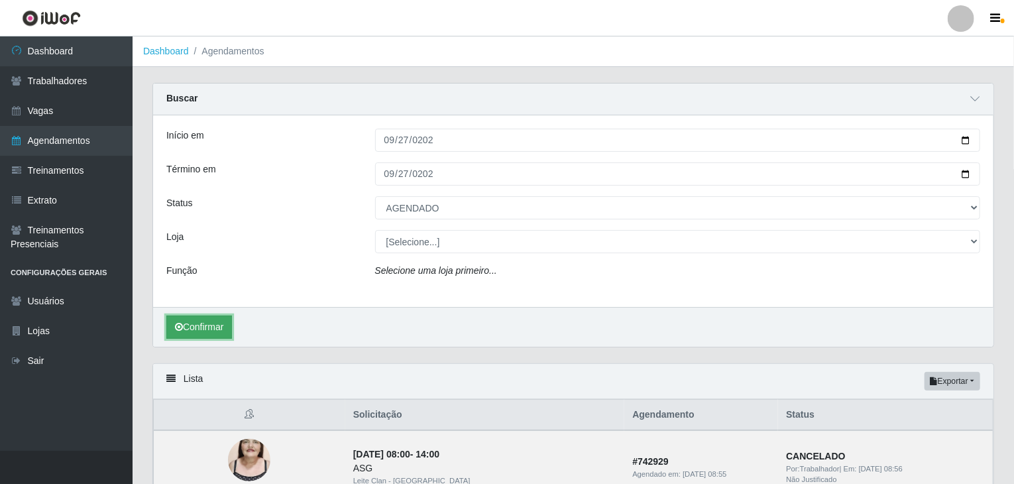
click at [207, 323] on button "Confirmar" at bounding box center [199, 326] width 66 height 23
